Goal: Information Seeking & Learning: Understand process/instructions

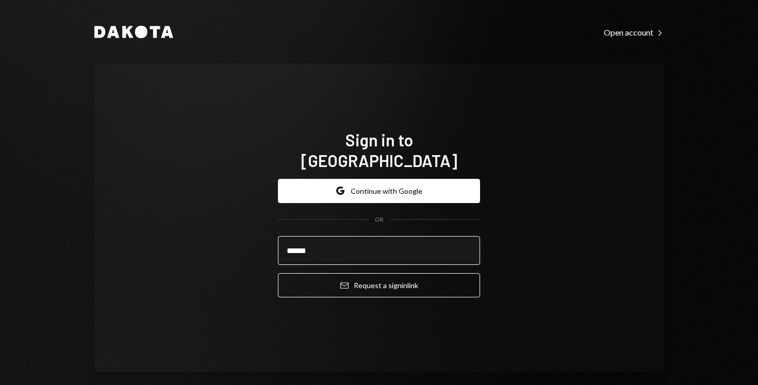
type input "**********"
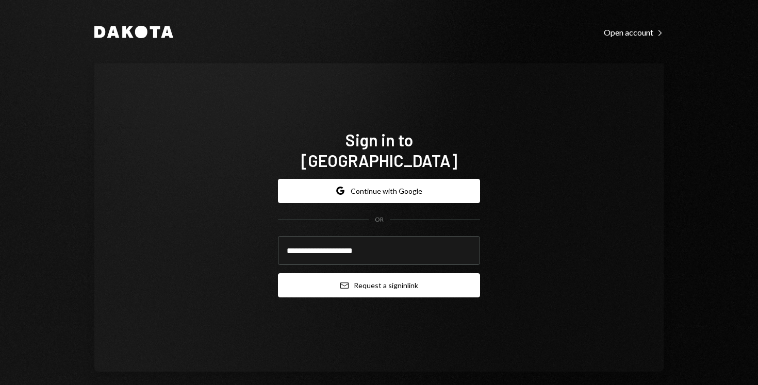
click at [384, 281] on button "Email Request a sign in link" at bounding box center [379, 285] width 202 height 24
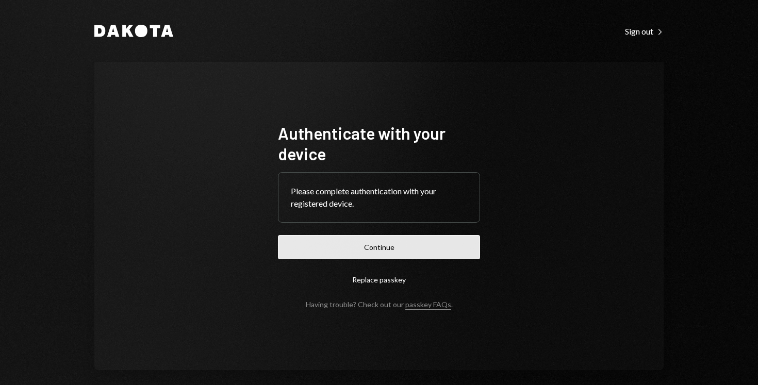
click at [355, 254] on button "Continue" at bounding box center [379, 247] width 202 height 24
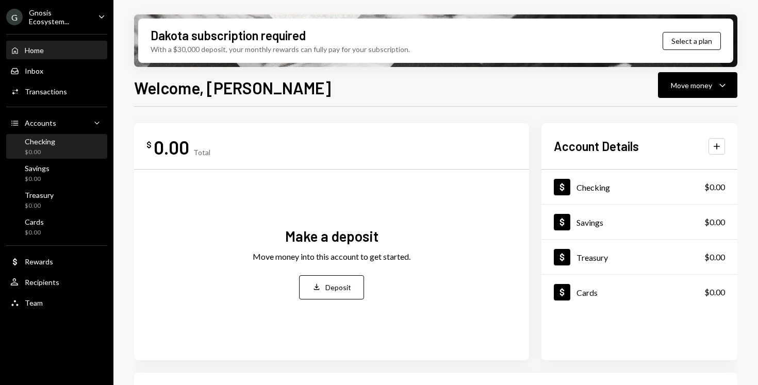
click at [70, 142] on div "Checking $0.00" at bounding box center [56, 147] width 93 height 20
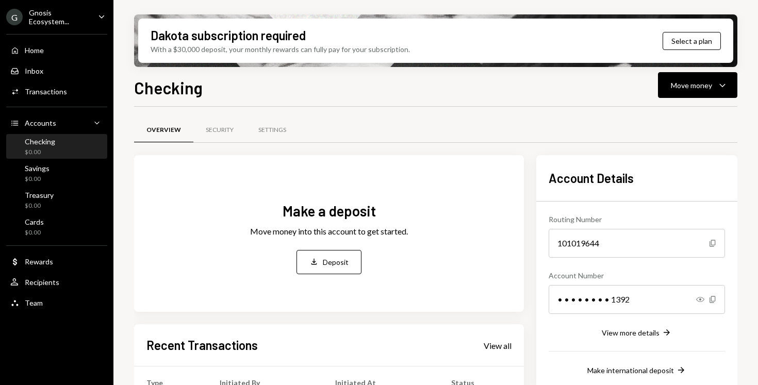
click at [193, 86] on h1 "Checking" at bounding box center [168, 87] width 69 height 21
click at [258, 132] on div "Settings" at bounding box center [272, 130] width 28 height 9
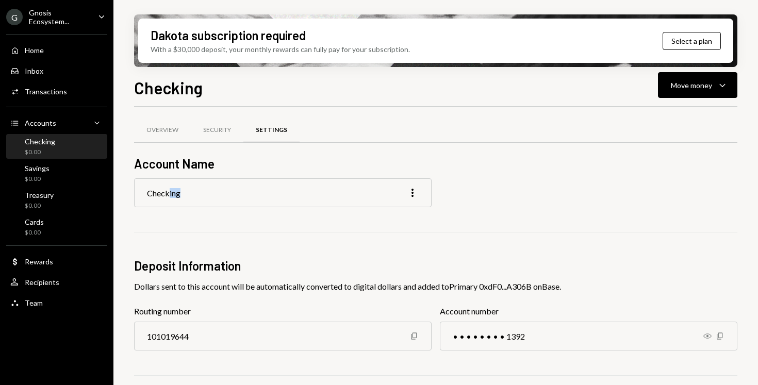
drag, startPoint x: 218, startPoint y: 195, endPoint x: 170, endPoint y: 196, distance: 48.4
click at [170, 196] on div "Checking More" at bounding box center [282, 192] width 297 height 29
drag, startPoint x: 170, startPoint y: 196, endPoint x: 153, endPoint y: 196, distance: 16.5
click at [153, 196] on div "Checking" at bounding box center [163, 193] width 33 height 10
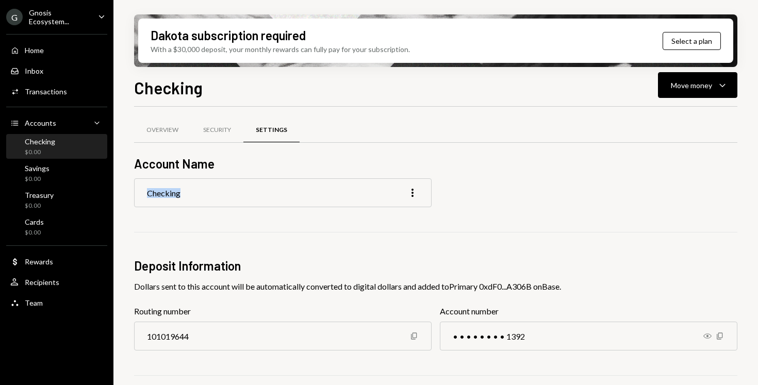
click at [153, 196] on div "Checking" at bounding box center [163, 193] width 33 height 10
click at [410, 195] on icon "More" at bounding box center [412, 193] width 12 height 12
click at [399, 215] on div "Edit" at bounding box center [389, 215] width 52 height 18
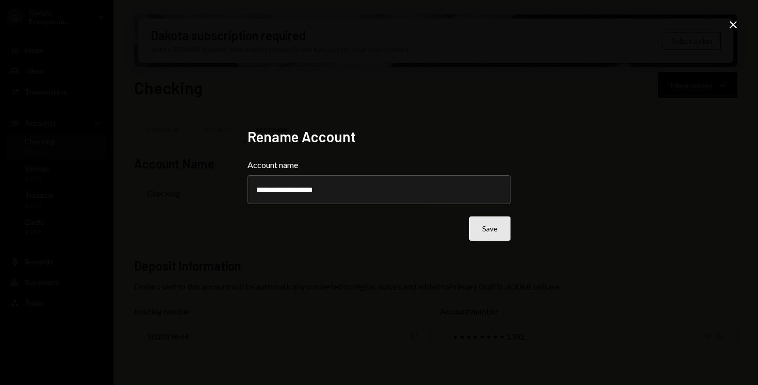
type input "**********"
click at [487, 237] on button "Save" at bounding box center [489, 228] width 41 height 24
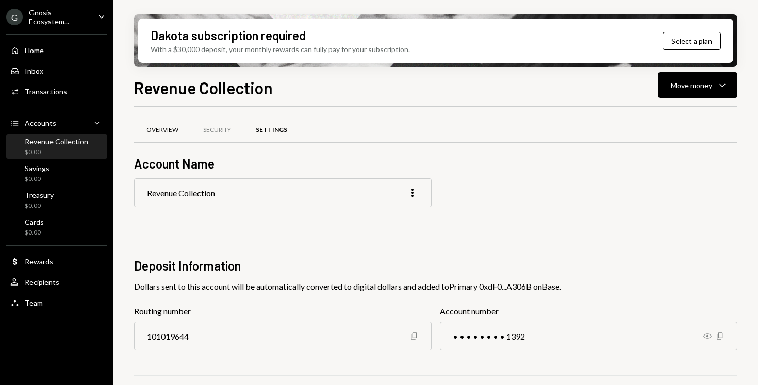
click at [165, 127] on div "Overview" at bounding box center [162, 130] width 32 height 9
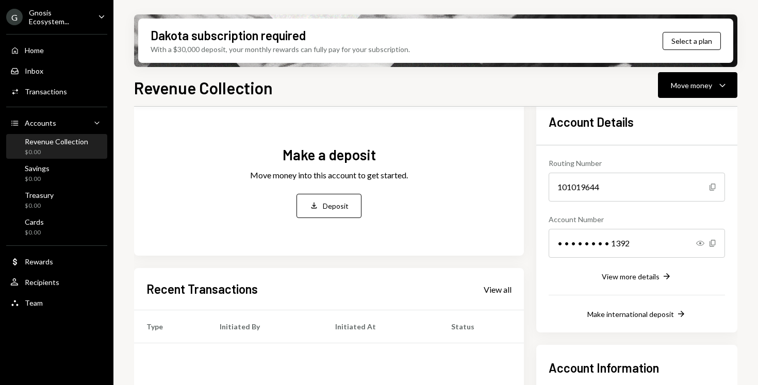
scroll to position [100, 0]
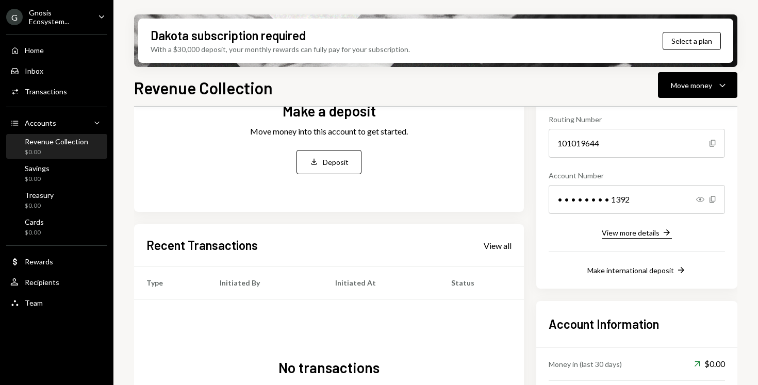
click at [654, 228] on div "View more details" at bounding box center [630, 232] width 58 height 9
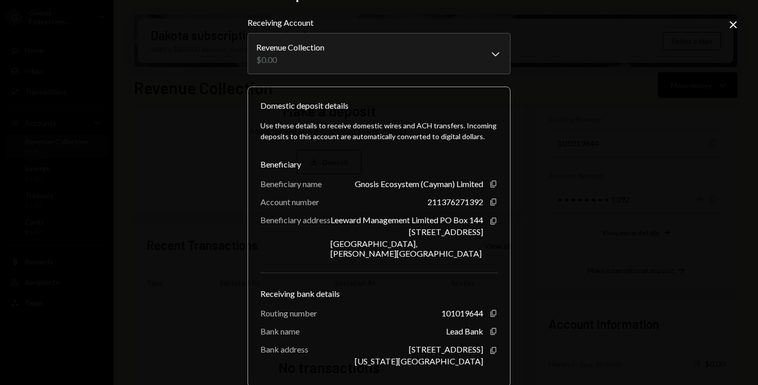
scroll to position [25, 0]
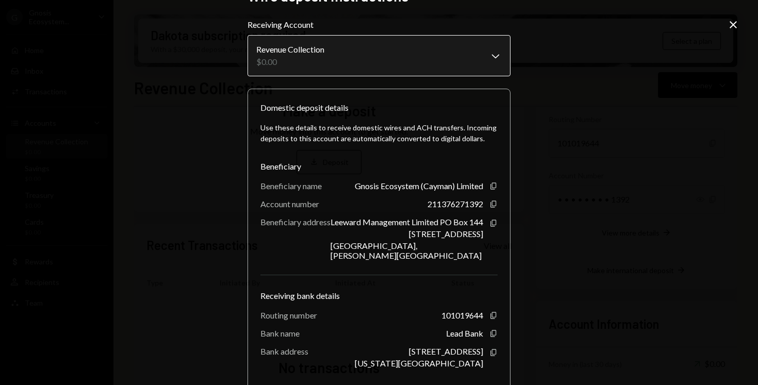
click at [399, 61] on body "G Gnosis Ecosystem... Caret Down Home Home Inbox Inbox Activities Transactions …" at bounding box center [379, 192] width 758 height 385
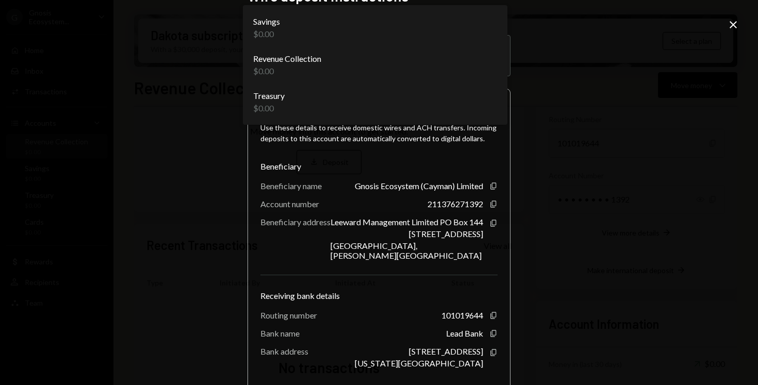
click at [591, 135] on div "**********" at bounding box center [379, 192] width 758 height 385
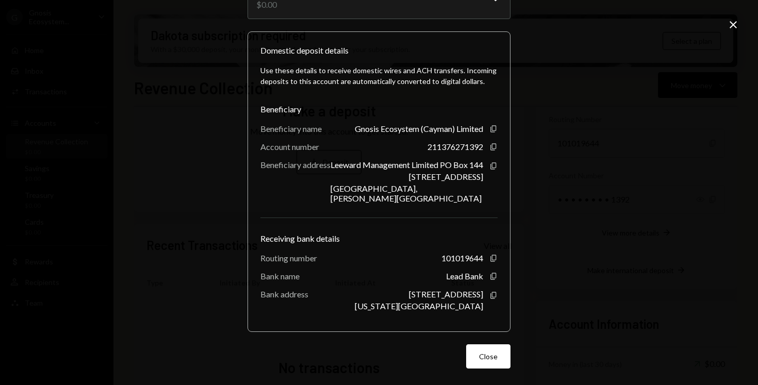
scroll to position [0, 0]
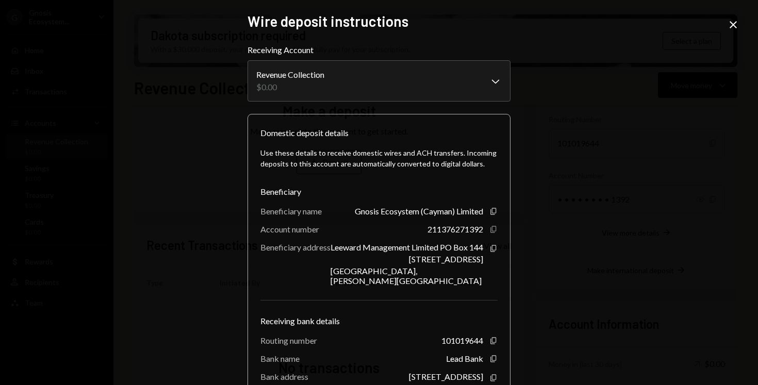
click at [491, 231] on icon "button" at bounding box center [493, 229] width 6 height 7
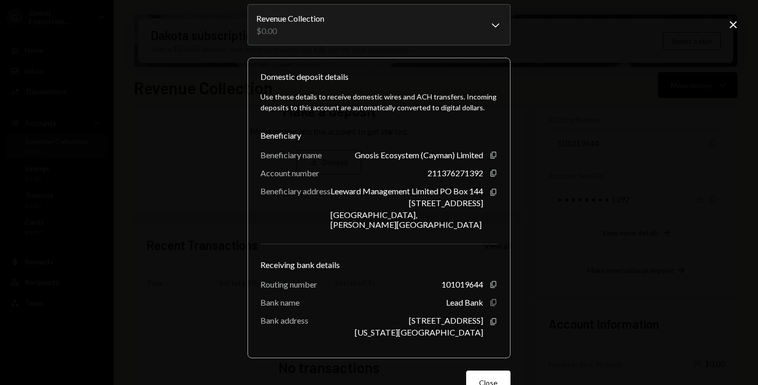
click at [489, 303] on icon "Copy" at bounding box center [493, 302] width 8 height 8
click at [490, 285] on icon "button" at bounding box center [493, 284] width 6 height 7
click at [402, 237] on div "Use these details to receive domestic wires and ACH transfers. Incoming deposit…" at bounding box center [378, 214] width 237 height 262
click at [492, 289] on icon "Copy" at bounding box center [493, 284] width 8 height 8
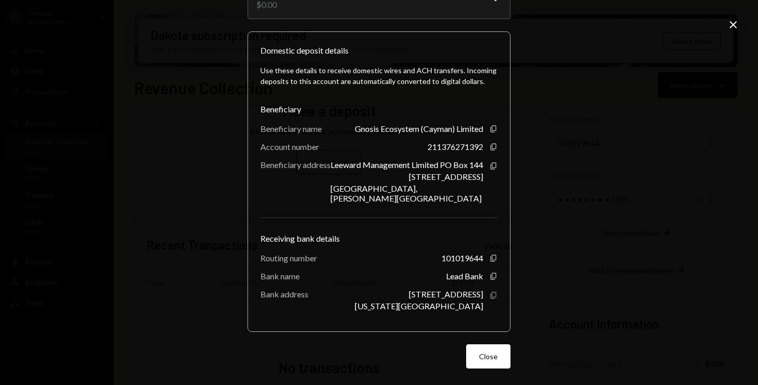
click at [490, 297] on icon "Copy" at bounding box center [493, 295] width 8 height 8
click at [490, 295] on icon "Copy" at bounding box center [493, 295] width 8 height 8
click at [480, 364] on button "Close" at bounding box center [488, 356] width 44 height 24
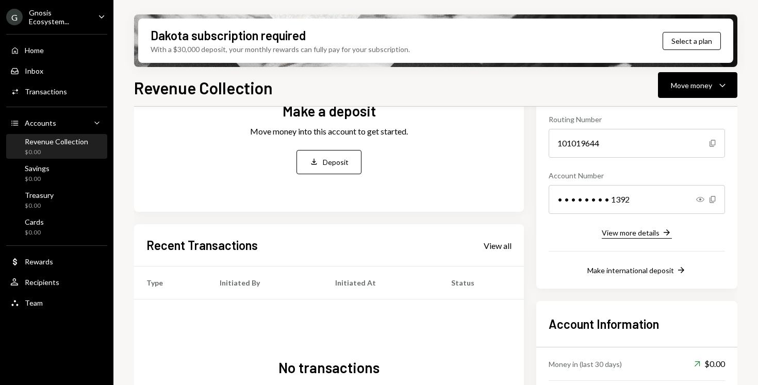
click at [630, 232] on div "View more details" at bounding box center [630, 232] width 58 height 9
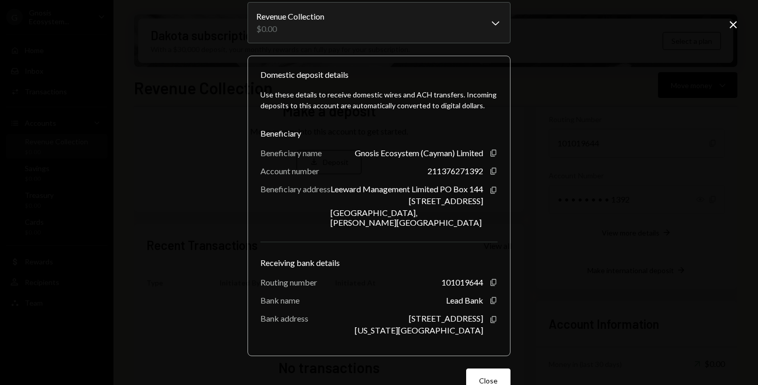
scroll to position [29, 0]
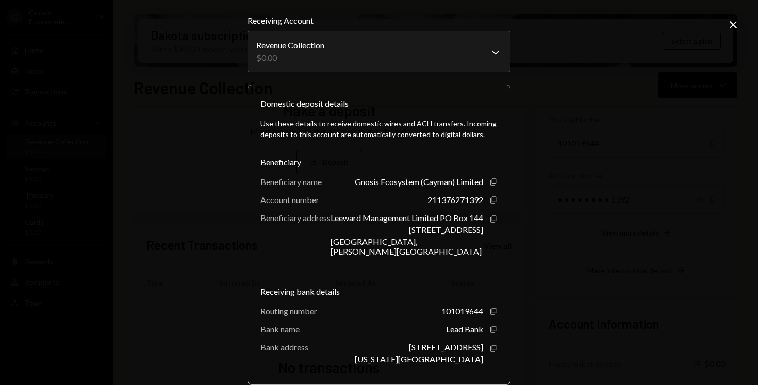
click at [552, 107] on div "**********" at bounding box center [379, 192] width 758 height 385
click at [738, 20] on icon "Close" at bounding box center [733, 25] width 12 height 12
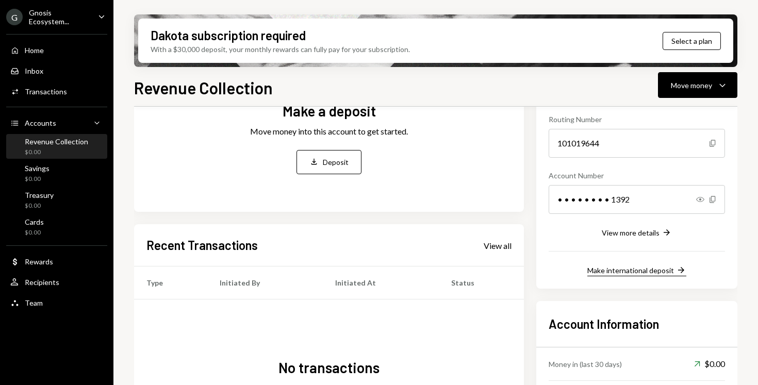
click at [646, 265] on button "Make international deposit Right Arrow" at bounding box center [636, 270] width 99 height 11
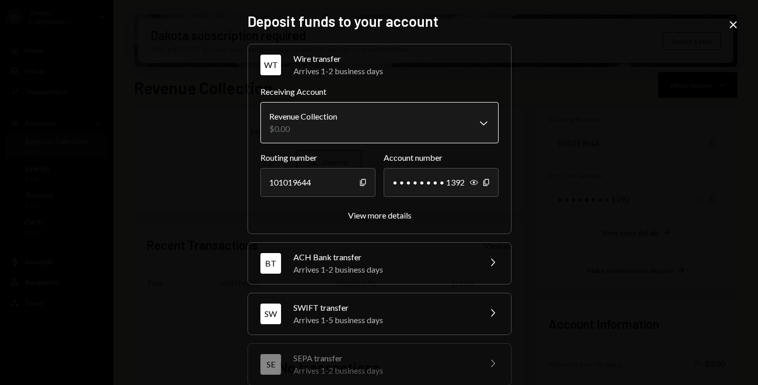
click at [345, 132] on body "G Gnosis Ecosystem... Caret Down Home Home Inbox Inbox Activities Transactions …" at bounding box center [379, 192] width 758 height 385
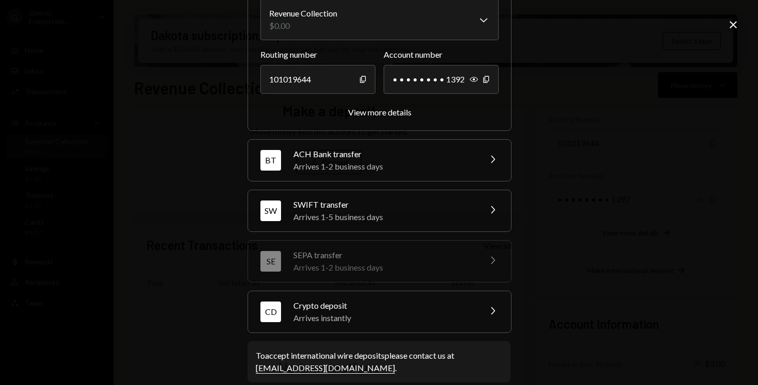
scroll to position [117, 0]
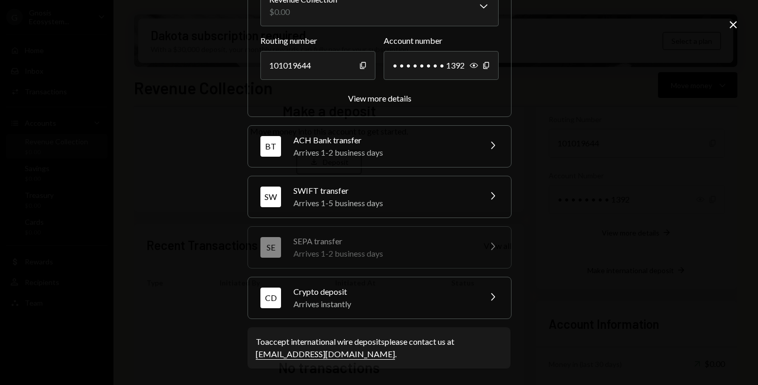
click at [418, 200] on div "Arrives 1-5 business days" at bounding box center [383, 203] width 180 height 12
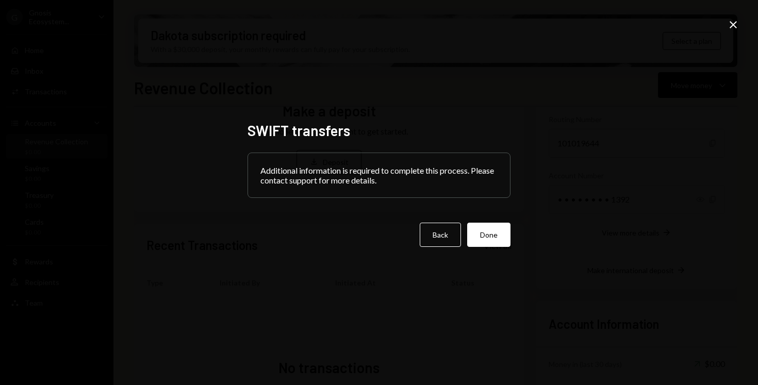
scroll to position [0, 0]
click at [446, 241] on button "Back" at bounding box center [439, 235] width 41 height 24
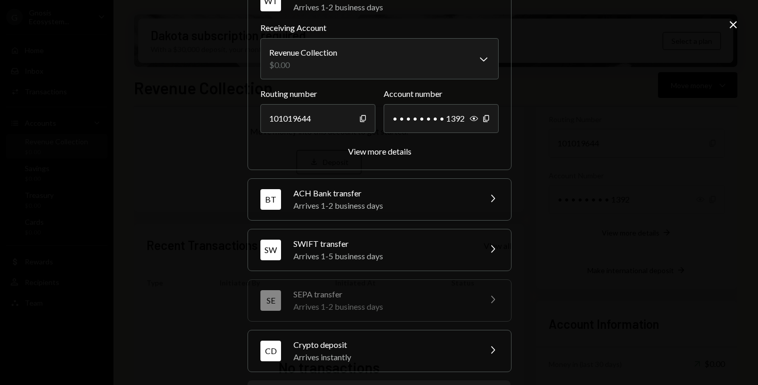
scroll to position [117, 0]
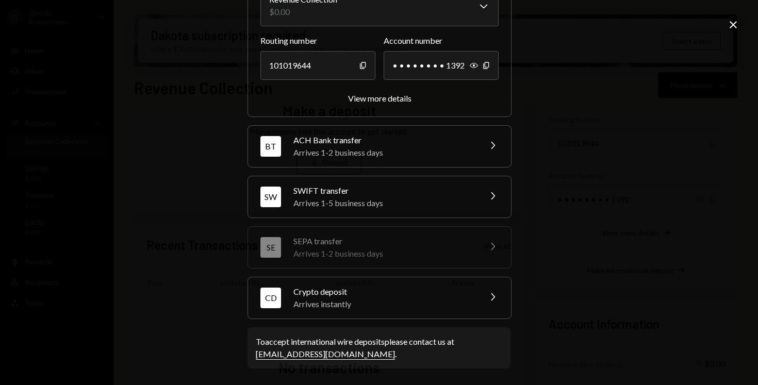
click at [467, 198] on div "Arrives 1-5 business days" at bounding box center [383, 203] width 180 height 12
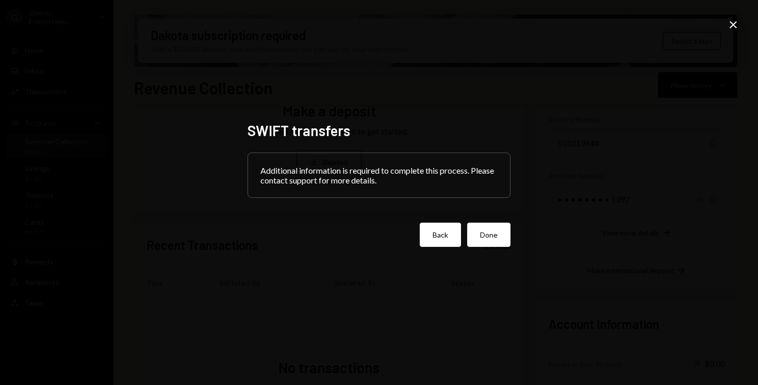
click at [450, 237] on button "Back" at bounding box center [439, 235] width 41 height 24
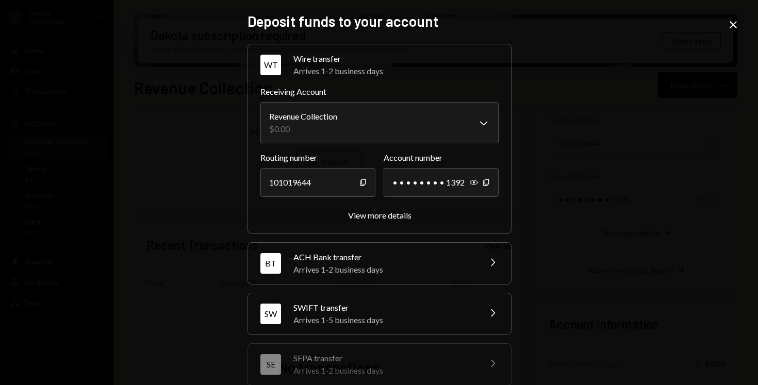
click at [413, 301] on div "SWIFT transfer" at bounding box center [383, 307] width 180 height 12
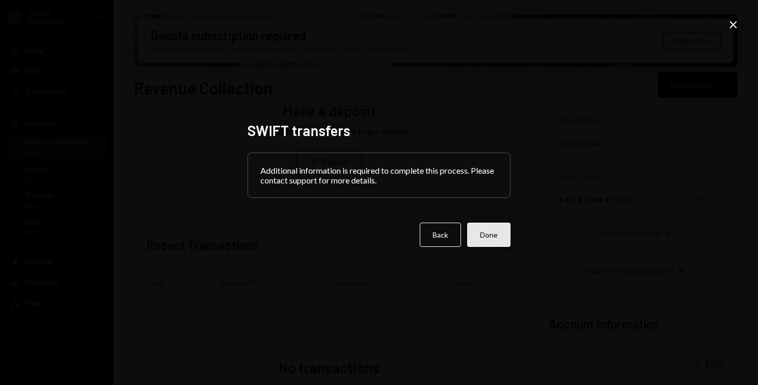
click at [486, 237] on button "Done" at bounding box center [488, 235] width 43 height 24
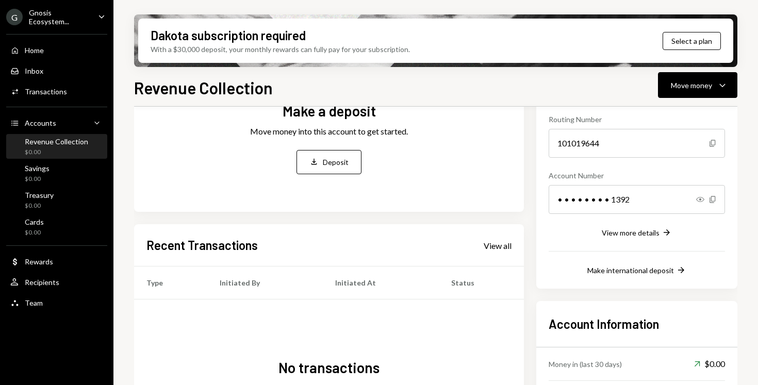
drag, startPoint x: 252, startPoint y: 26, endPoint x: 239, endPoint y: 11, distance: 19.7
click at [246, 21] on div "Dakota subscription required With a $30,000 deposit, your monthly rewards can f…" at bounding box center [435, 41] width 595 height 44
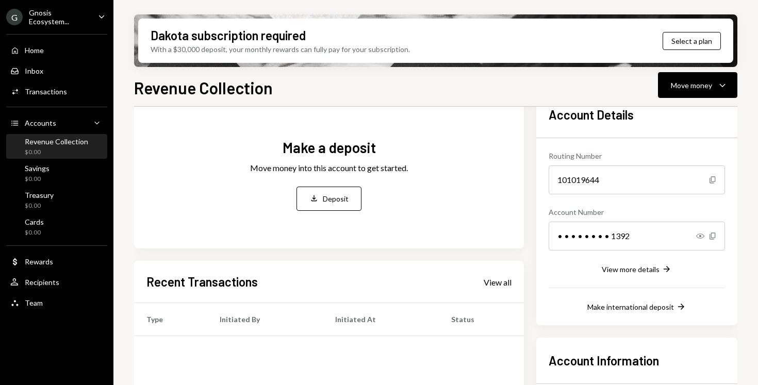
scroll to position [158, 0]
